Goal: Task Accomplishment & Management: Manage account settings

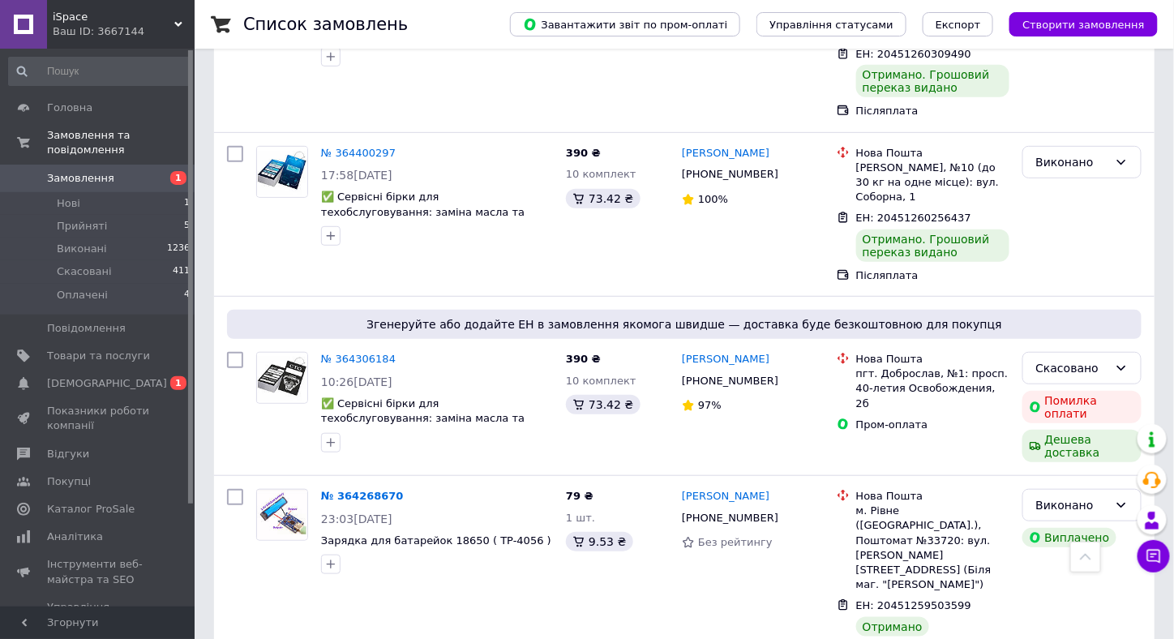
scroll to position [2271, 0]
click at [117, 192] on li "Нові 1" at bounding box center [99, 203] width 199 height 23
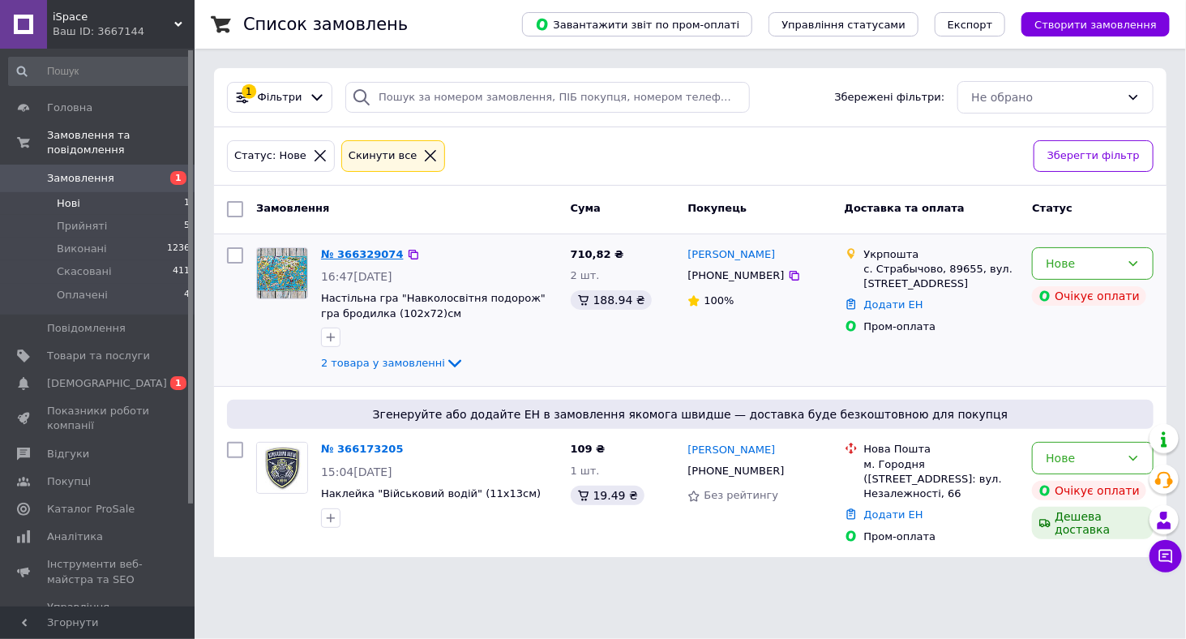
click at [344, 248] on link "№ 366329074" at bounding box center [362, 254] width 83 height 12
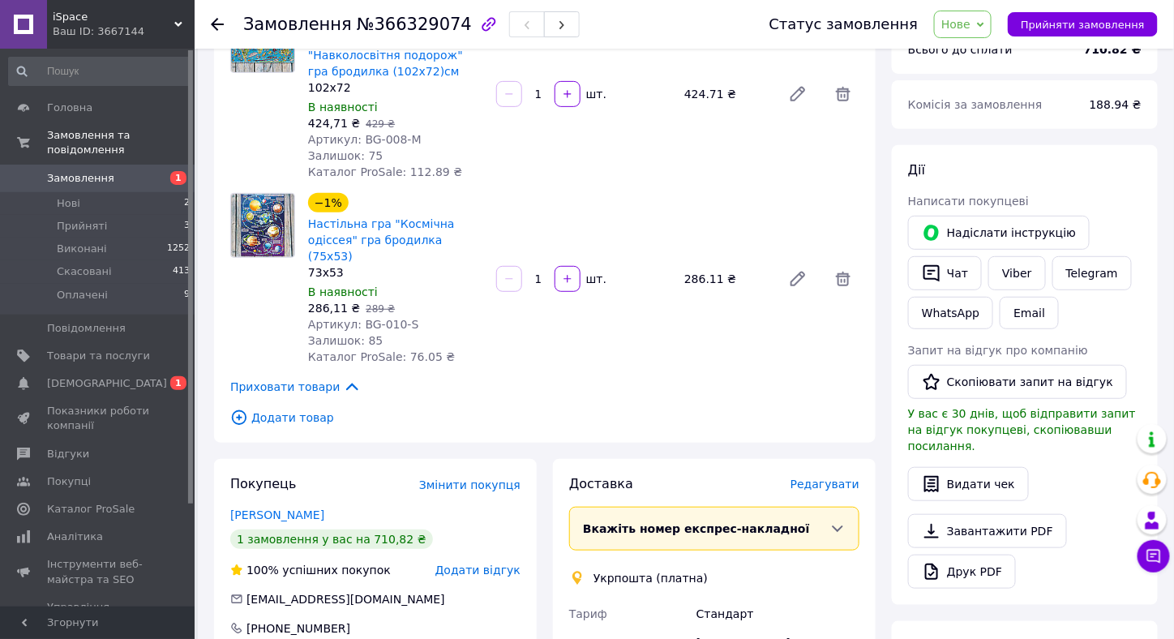
scroll to position [189, 0]
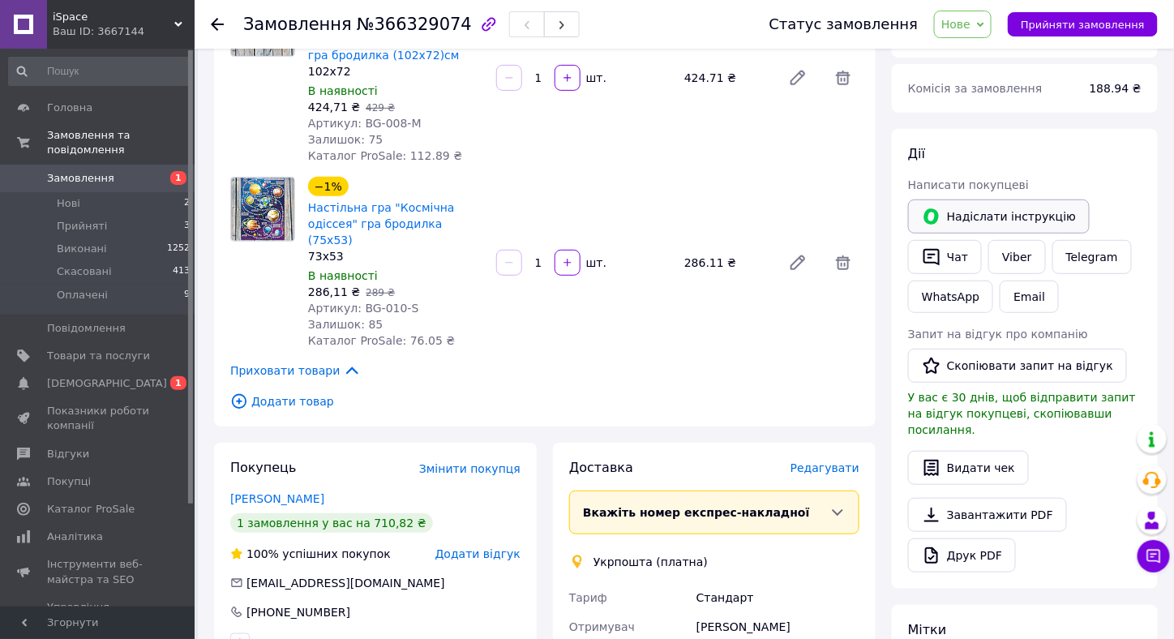
click at [1011, 214] on button "Надіслати інструкцію" at bounding box center [999, 216] width 182 height 34
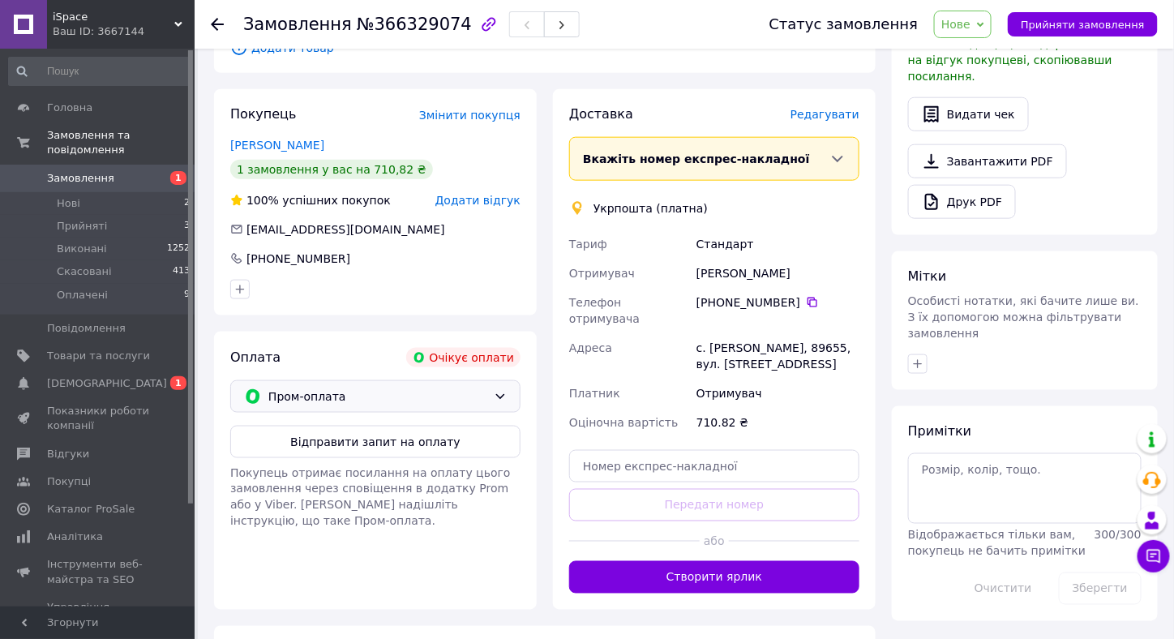
scroll to position [607, 0]
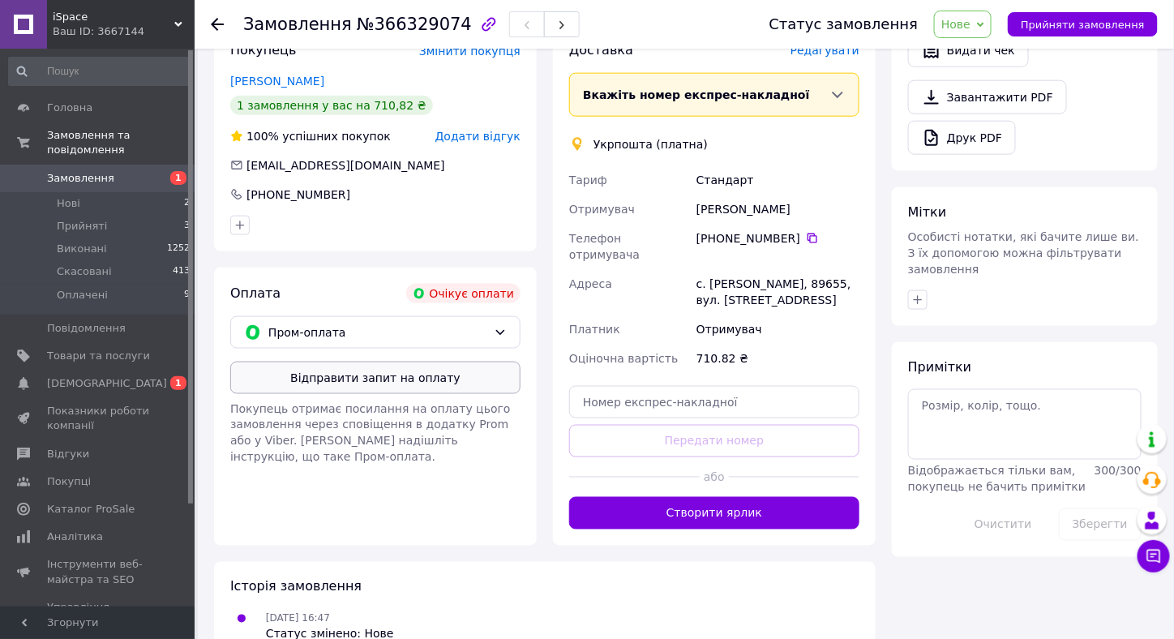
click at [413, 362] on button "Відправити запит на оплату" at bounding box center [375, 378] width 290 height 32
click at [141, 215] on li "Прийняті 3" at bounding box center [99, 226] width 199 height 23
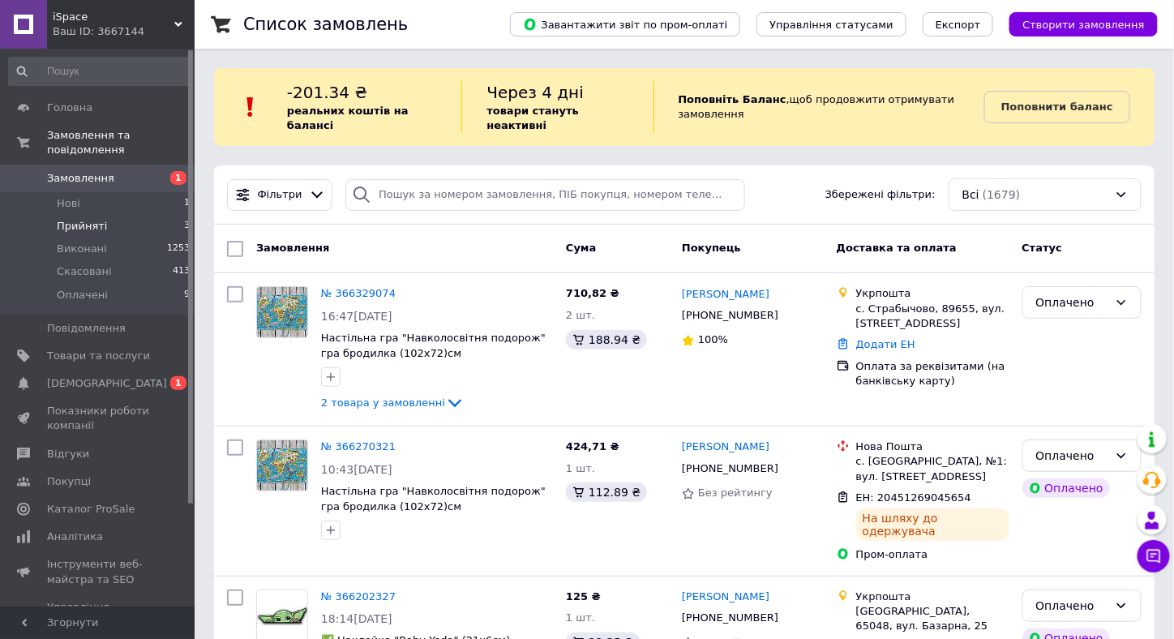
click at [118, 215] on li "Прийняті 3" at bounding box center [99, 226] width 199 height 23
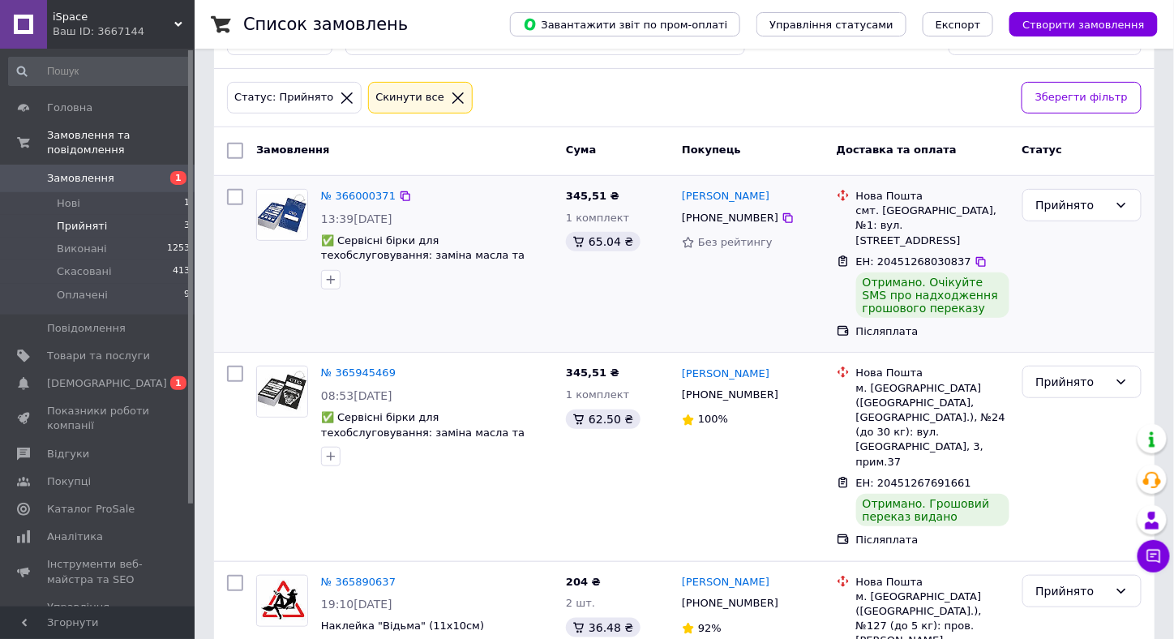
scroll to position [157, 0]
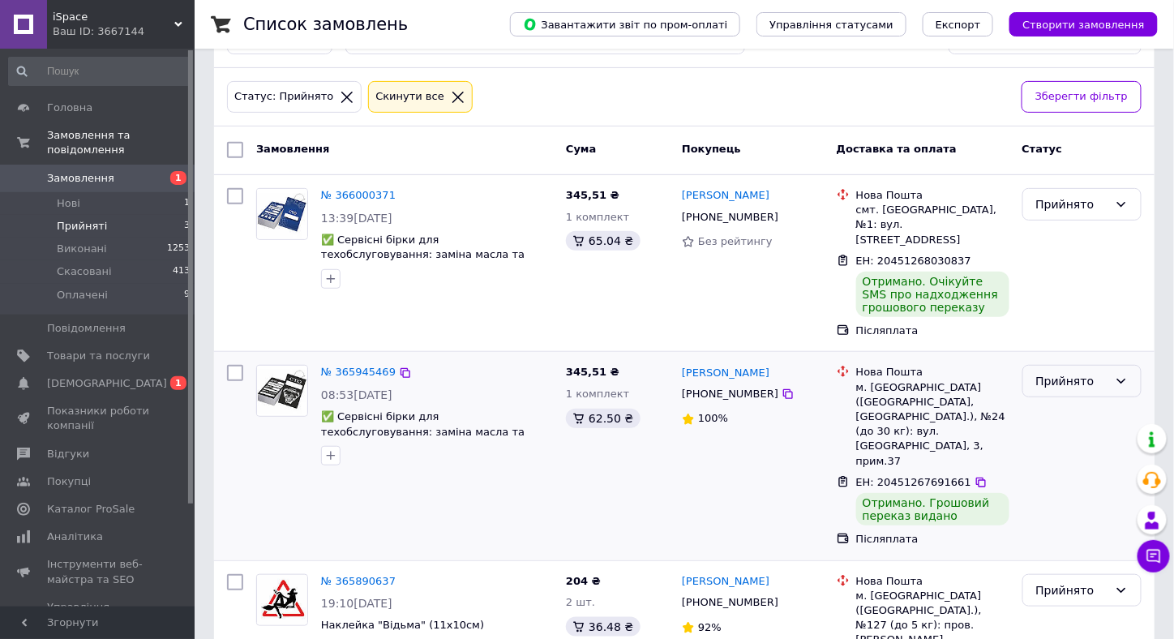
click at [1099, 372] on div "Прийнято" at bounding box center [1072, 381] width 72 height 18
click at [1084, 380] on li "Виконано" at bounding box center [1082, 383] width 118 height 29
click at [113, 284] on li "Оплачені 9" at bounding box center [99, 299] width 199 height 31
